Goal: Information Seeking & Learning: Learn about a topic

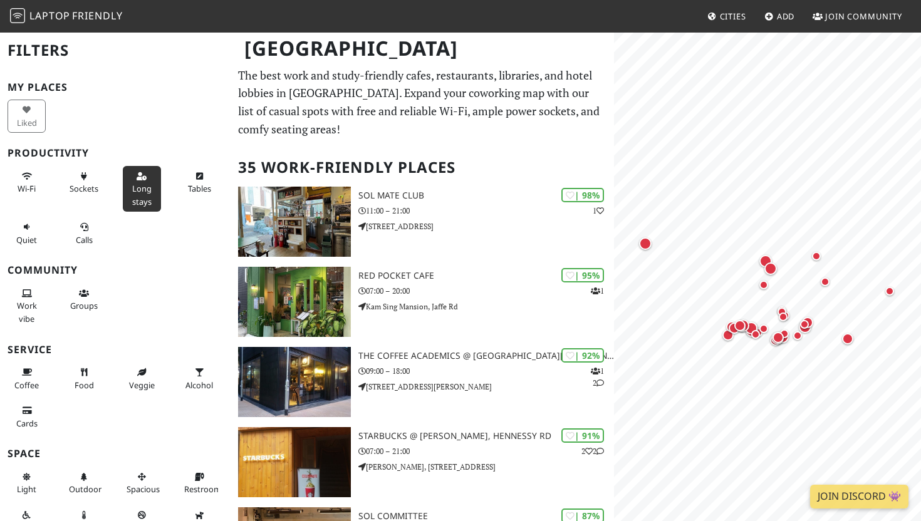
click at [144, 184] on span "Long stays" at bounding box center [141, 195] width 19 height 24
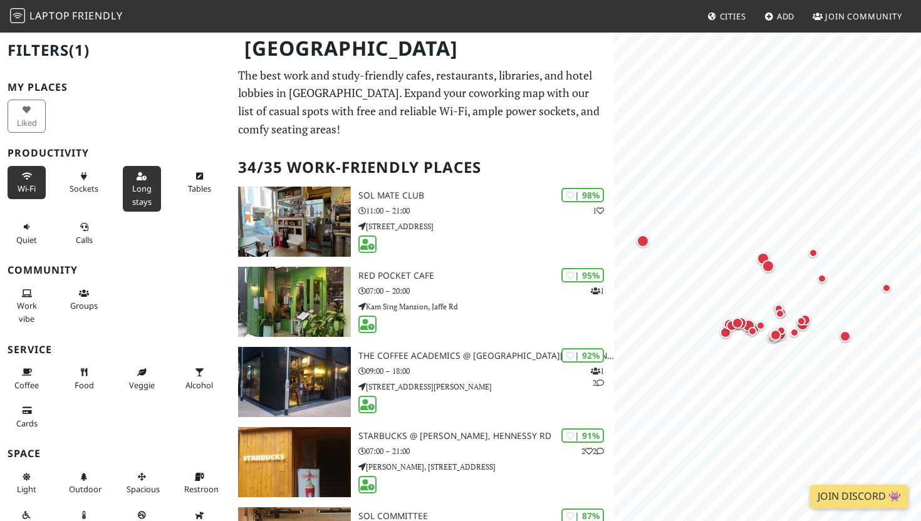
click at [29, 189] on span "Wi-Fi" at bounding box center [27, 188] width 18 height 11
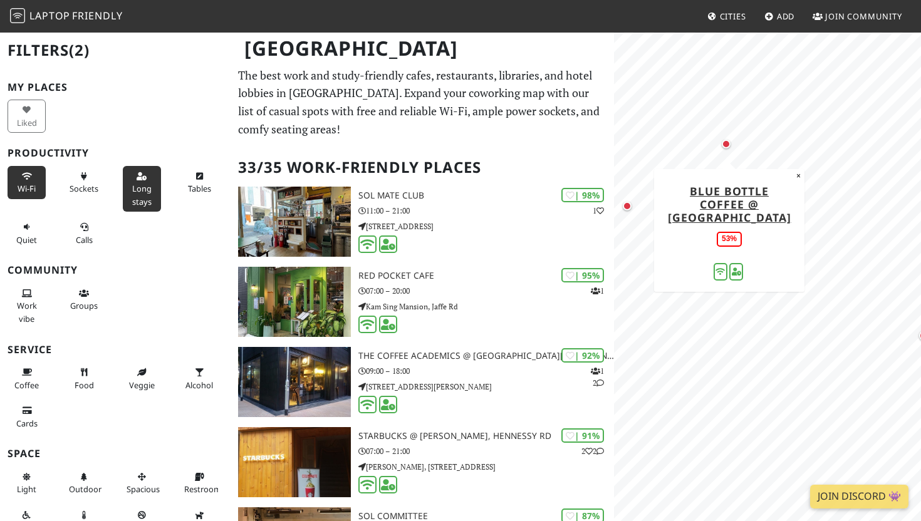
click at [729, 147] on div "Map marker" at bounding box center [729, 147] width 15 height 15
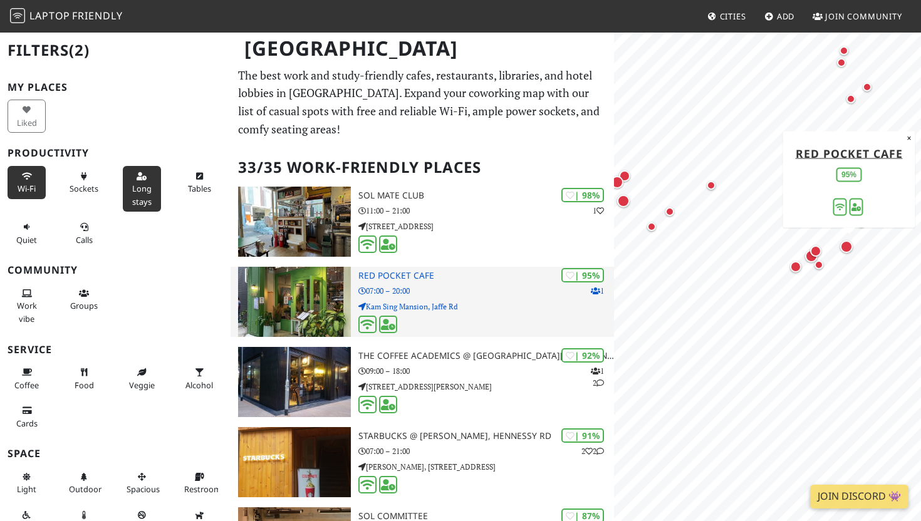
click at [442, 290] on p "07:00 – 20:00" at bounding box center [486, 291] width 256 height 12
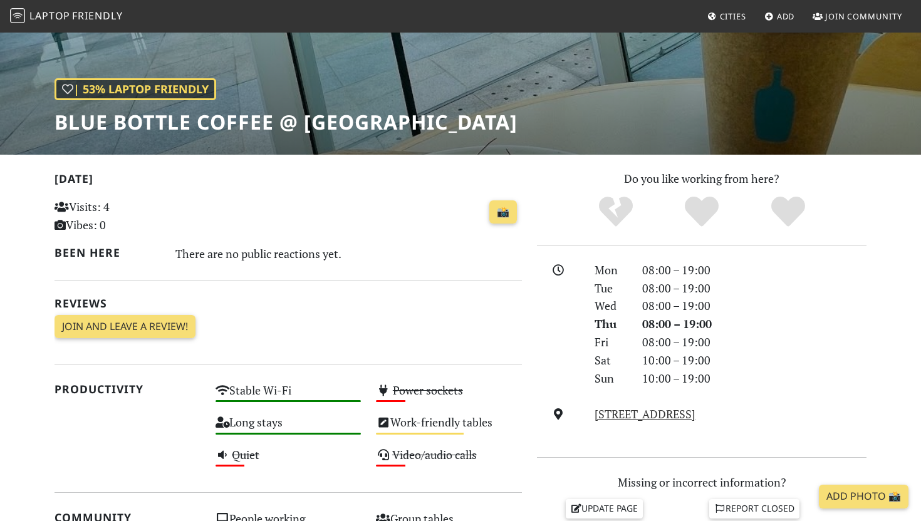
scroll to position [139, 0]
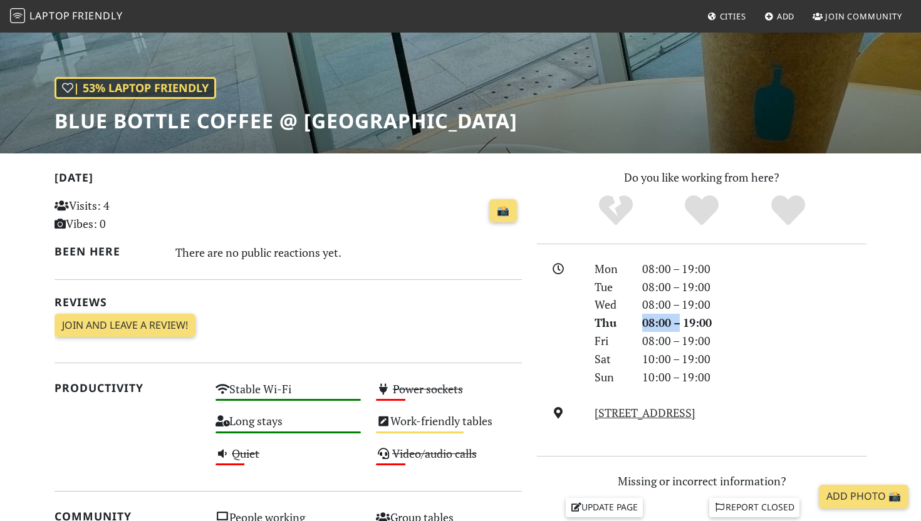
drag, startPoint x: 642, startPoint y: 322, endPoint x: 686, endPoint y: 322, distance: 43.9
click at [686, 322] on div "08:00 – 19:00" at bounding box center [754, 323] width 239 height 18
drag, startPoint x: 642, startPoint y: 338, endPoint x: 745, endPoint y: 344, distance: 103.0
click at [745, 344] on div "08:00 – 19:00" at bounding box center [754, 341] width 239 height 18
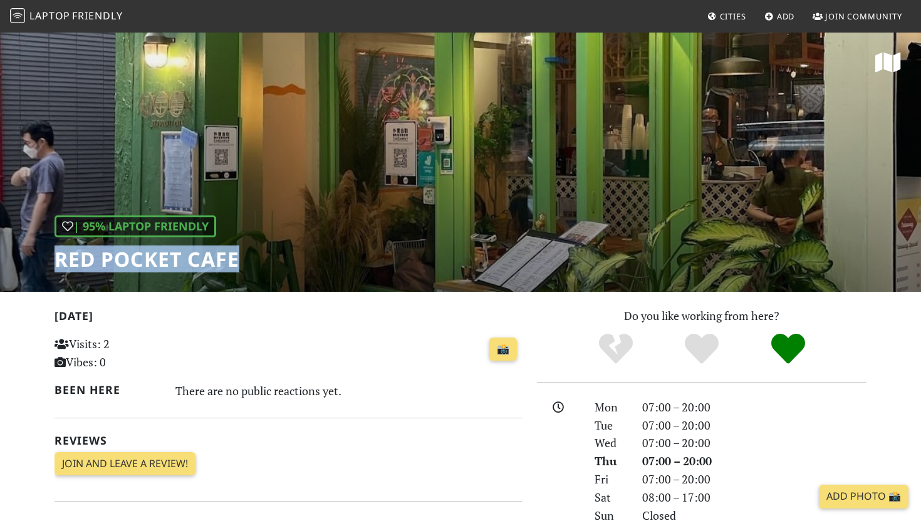
drag, startPoint x: 239, startPoint y: 260, endPoint x: 34, endPoint y: 258, distance: 204.9
click at [34, 258] on div "| 95% Laptop Friendly Red Pocket Cafe" at bounding box center [460, 161] width 921 height 261
copy h1 "Red Pocket Cafe"
